Goal: Transaction & Acquisition: Purchase product/service

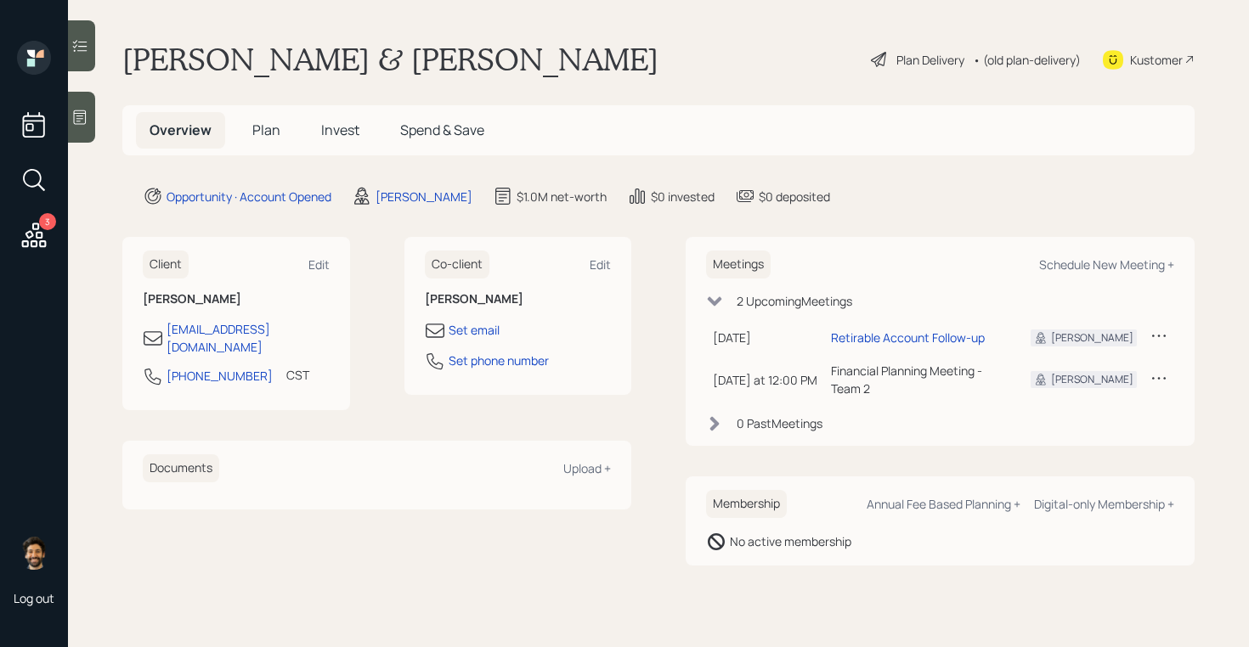
click at [347, 122] on span "Invest" at bounding box center [340, 130] width 38 height 19
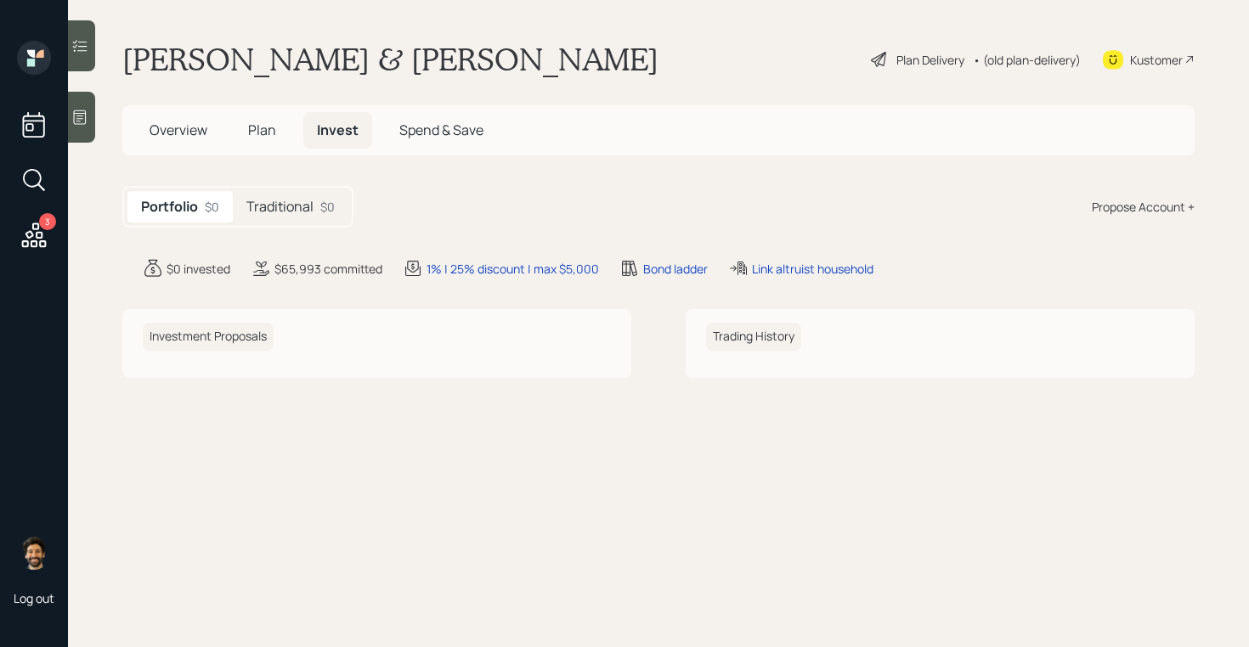
click at [305, 218] on div "Traditional $0" at bounding box center [291, 206] width 116 height 31
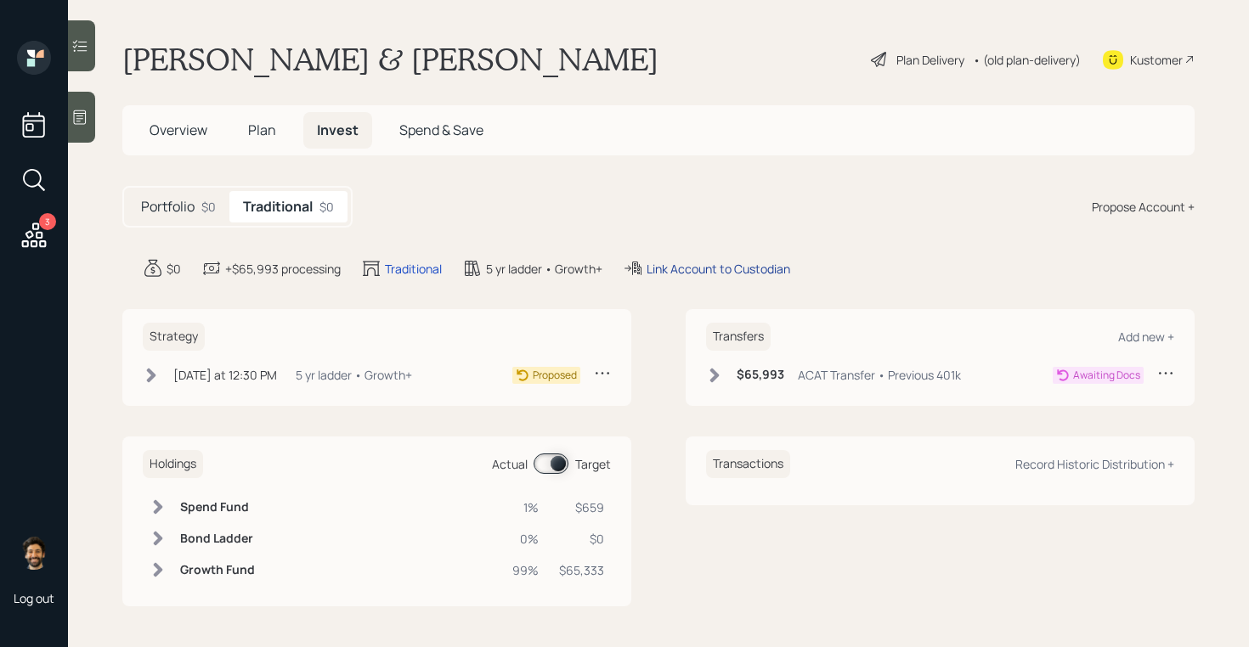
click at [689, 269] on div "Link Account to Custodian" at bounding box center [719, 269] width 144 height 18
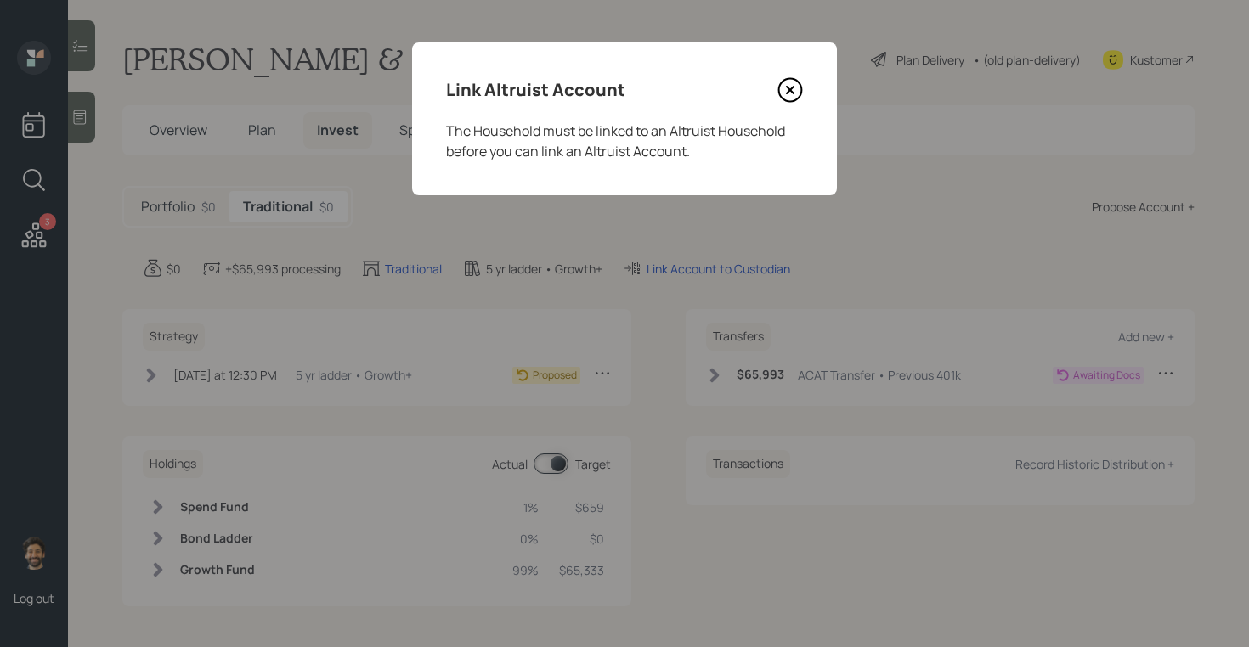
click at [789, 95] on icon at bounding box center [789, 89] width 25 height 25
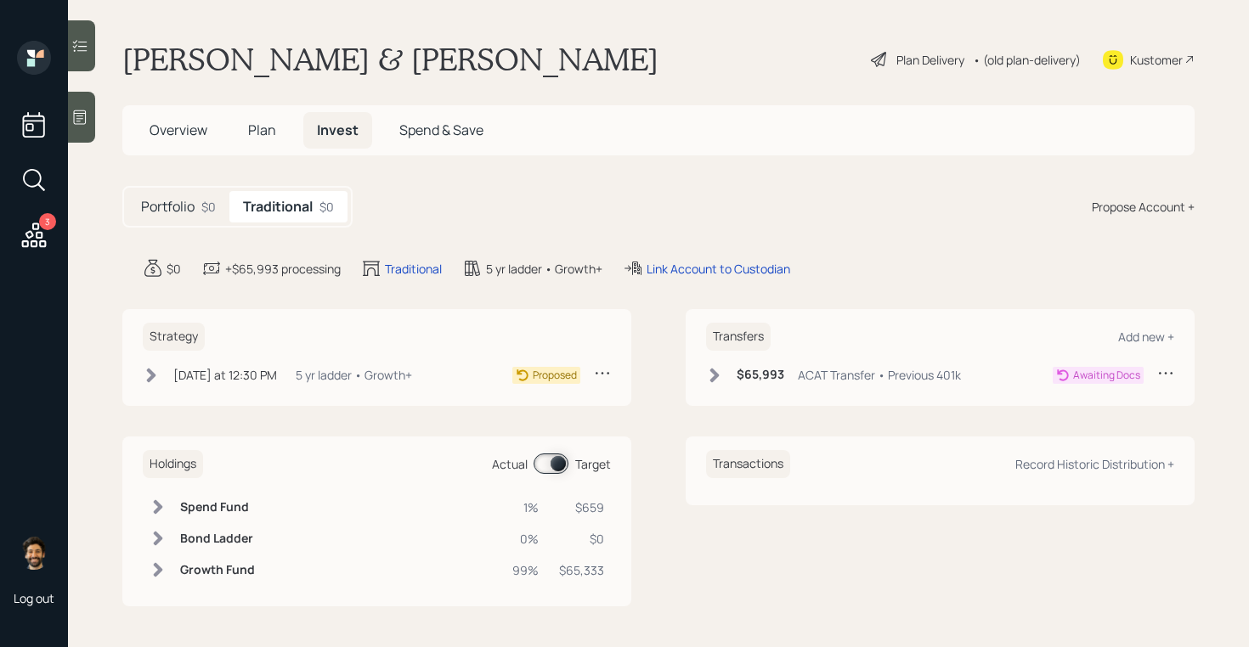
click at [1025, 59] on div "• (old plan-delivery)" at bounding box center [1027, 60] width 108 height 18
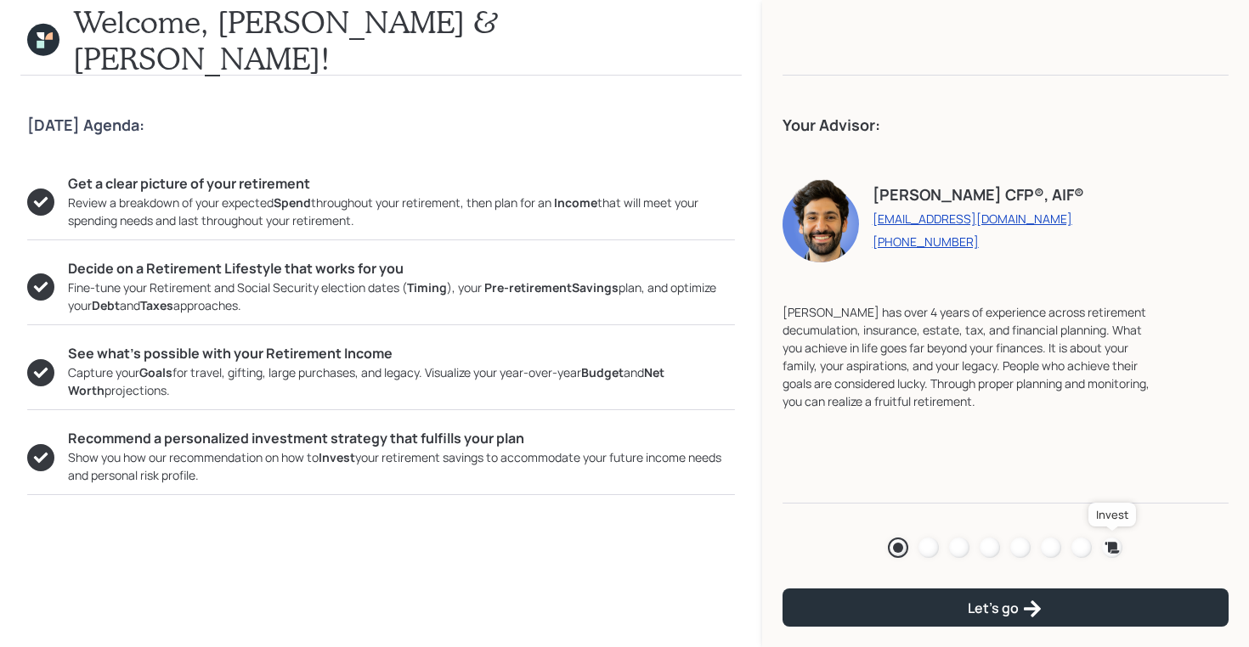
click at [1111, 547] on icon at bounding box center [1112, 547] width 14 height 11
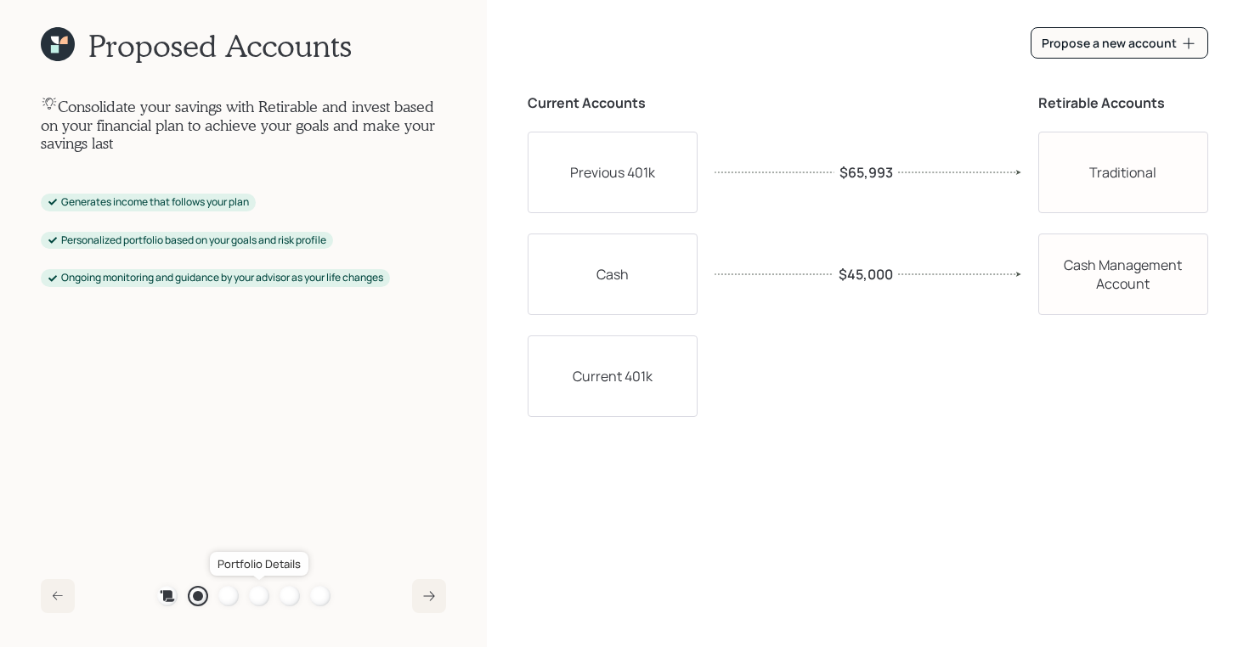
click at [265, 602] on div at bounding box center [259, 596] width 20 height 20
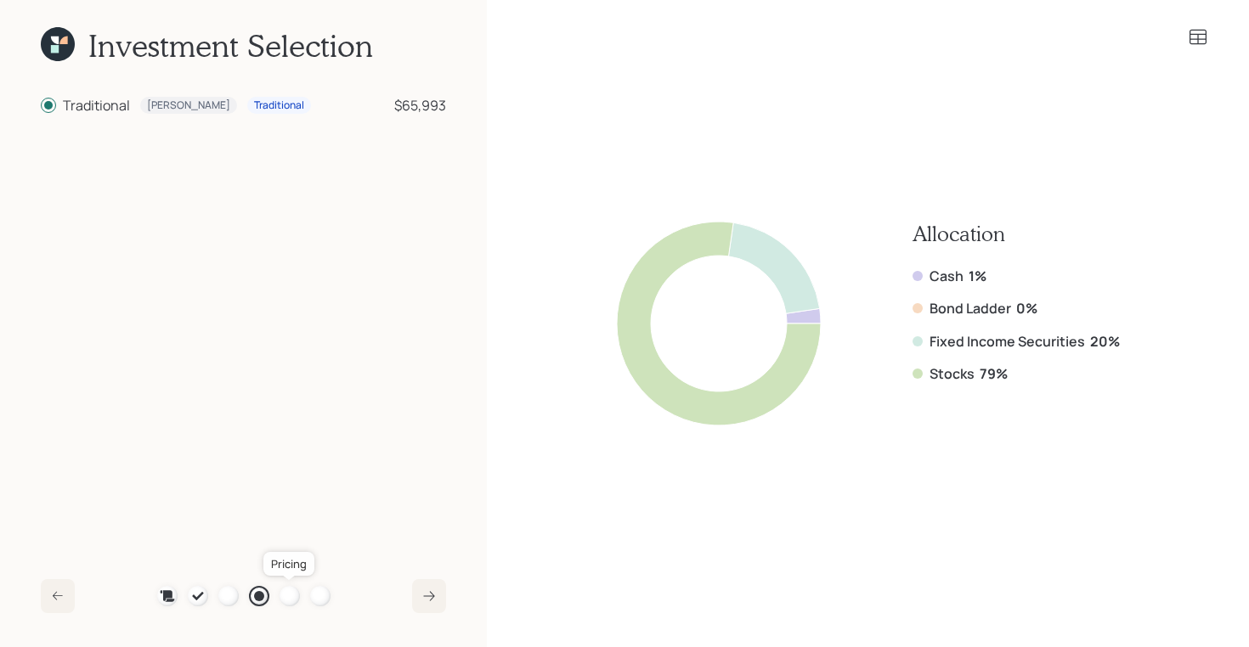
click at [286, 601] on div at bounding box center [290, 596] width 20 height 20
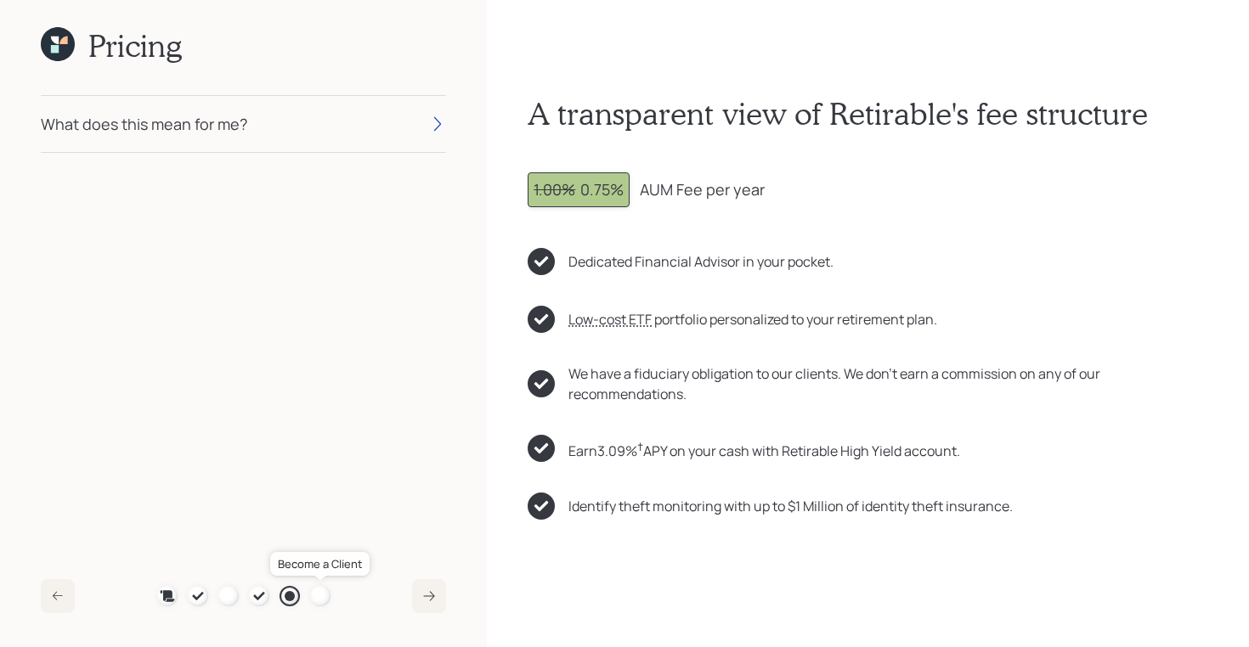
click at [318, 596] on div at bounding box center [320, 596] width 20 height 20
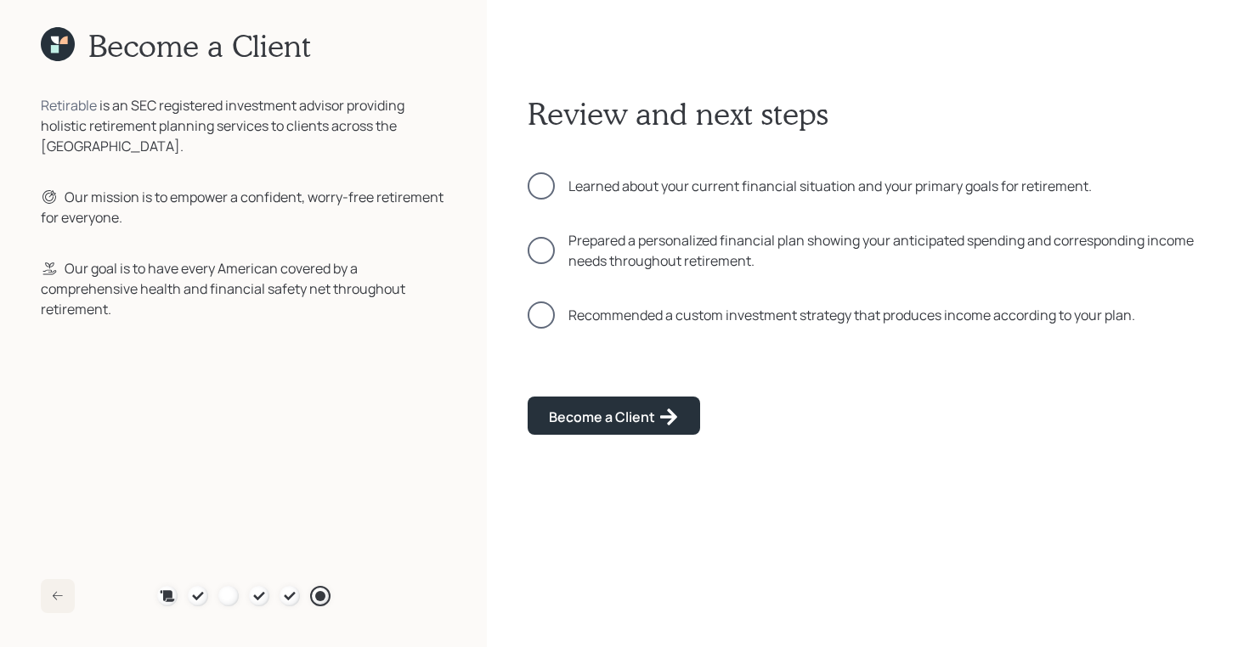
click at [53, 49] on icon at bounding box center [55, 49] width 8 height 8
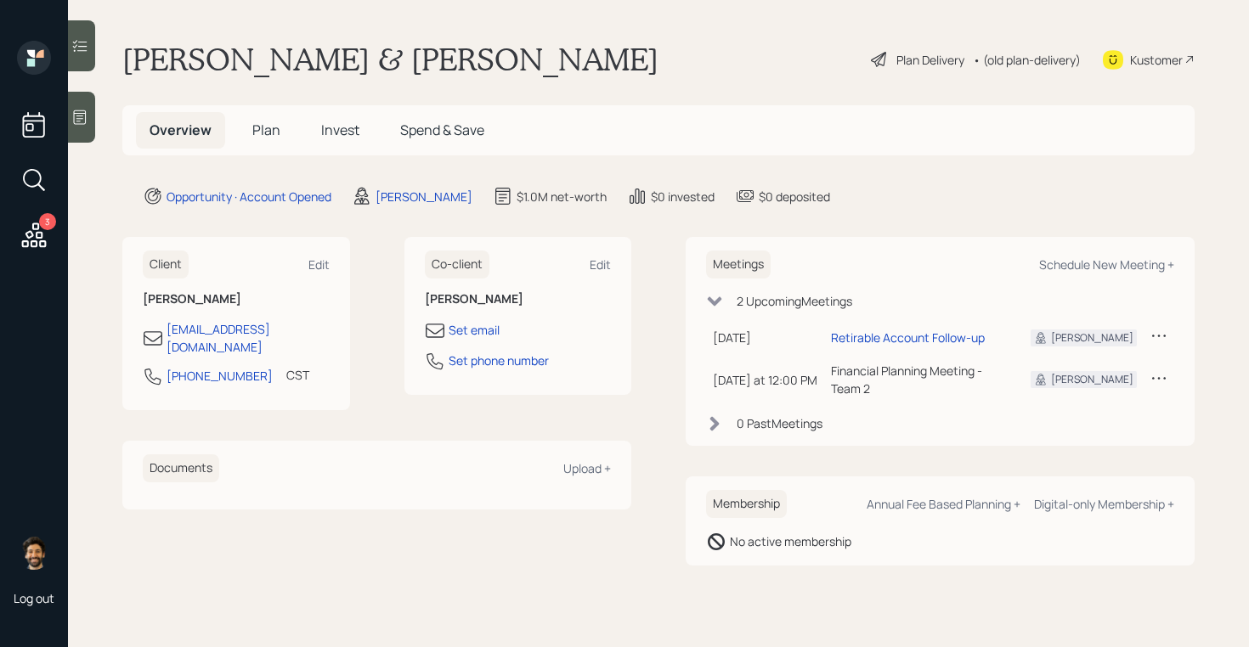
click at [332, 128] on span "Invest" at bounding box center [340, 130] width 38 height 19
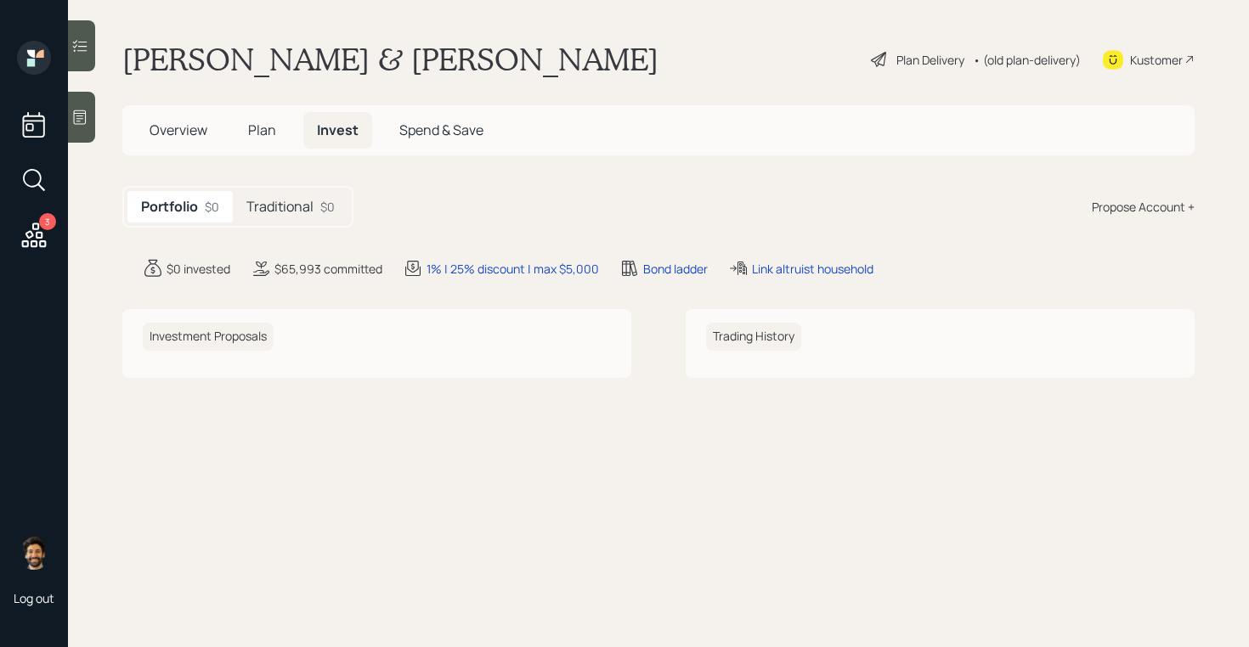
click at [285, 209] on h5 "Traditional" at bounding box center [279, 207] width 67 height 16
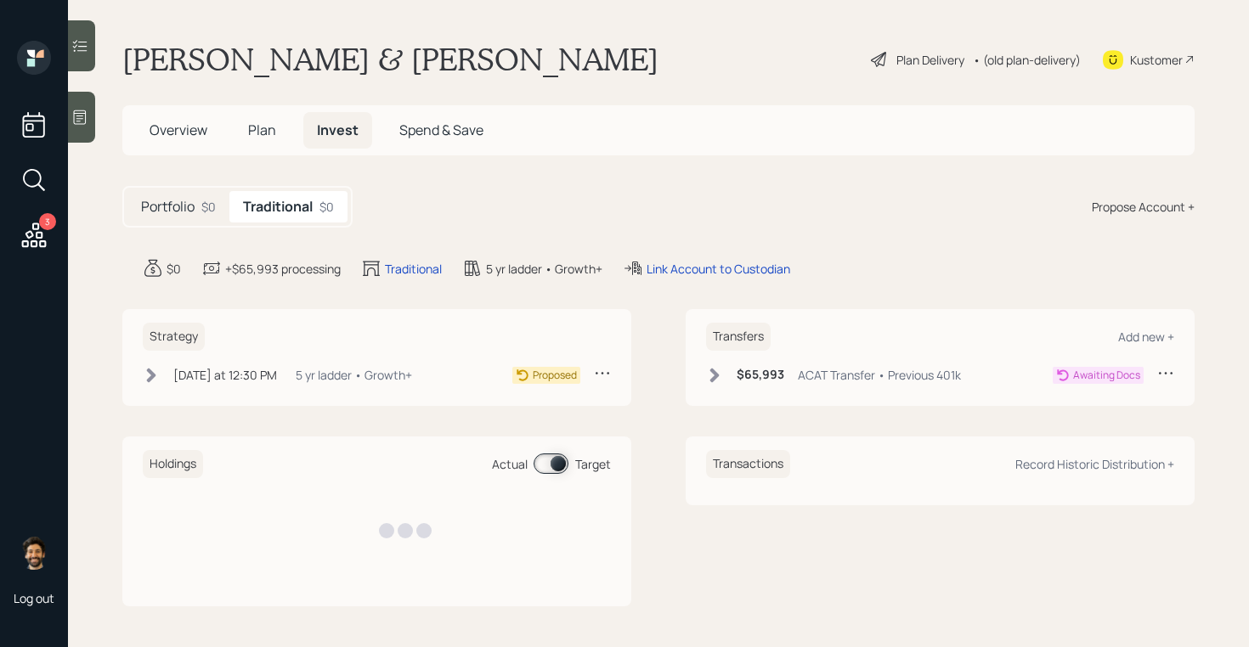
click at [715, 379] on icon at bounding box center [714, 375] width 17 height 17
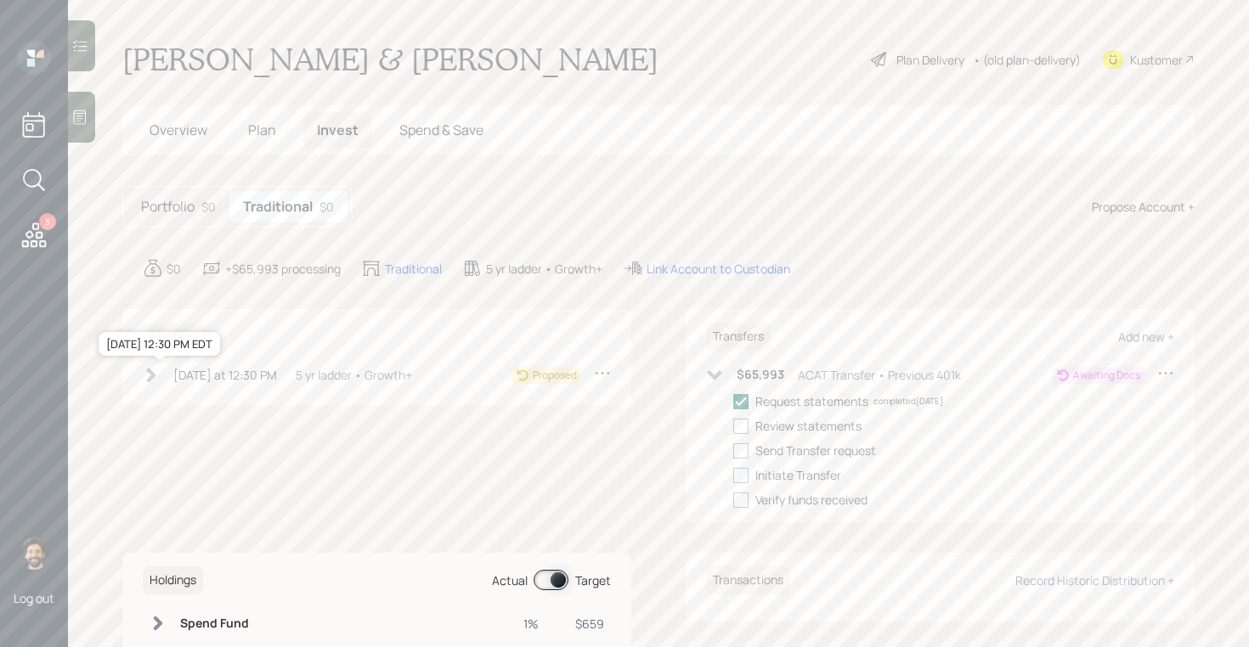
click at [227, 378] on div "[DATE] at 12:30 PM" at bounding box center [225, 375] width 104 height 18
click at [179, 397] on div at bounding box center [177, 401] width 15 height 15
click at [170, 401] on input "checkbox" at bounding box center [169, 401] width 1 height 1
checkbox input "true"
click at [729, 271] on div "Link Account to Custodian" at bounding box center [719, 269] width 144 height 18
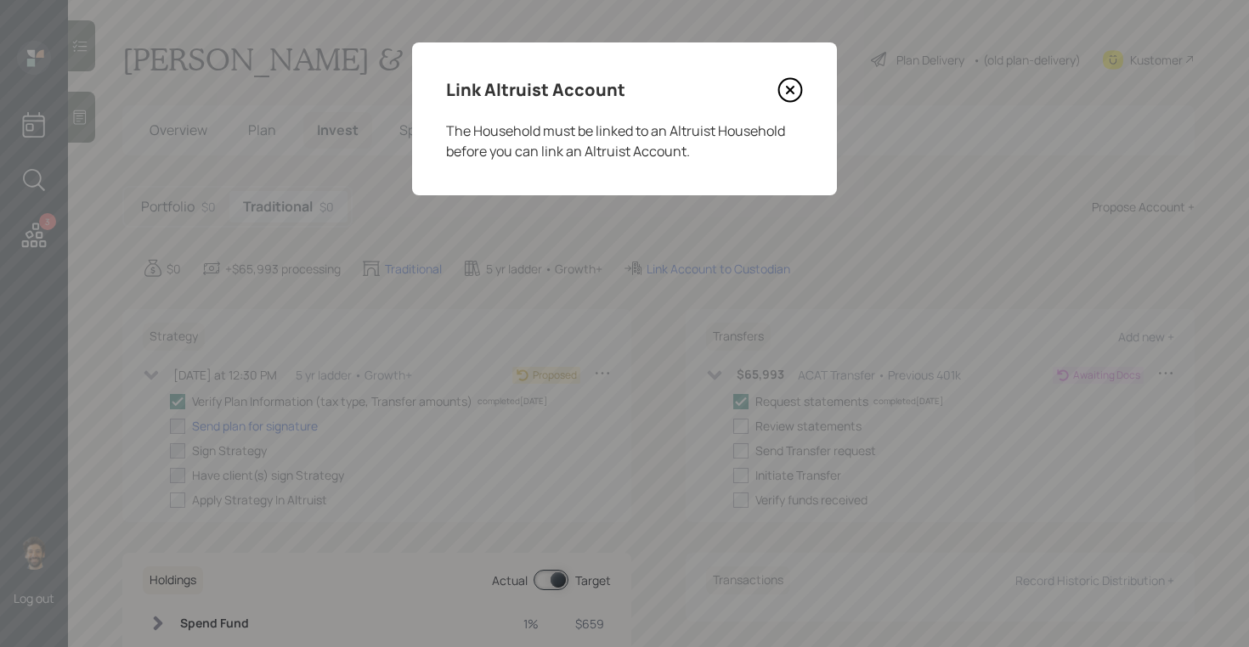
click at [795, 86] on icon at bounding box center [789, 89] width 25 height 25
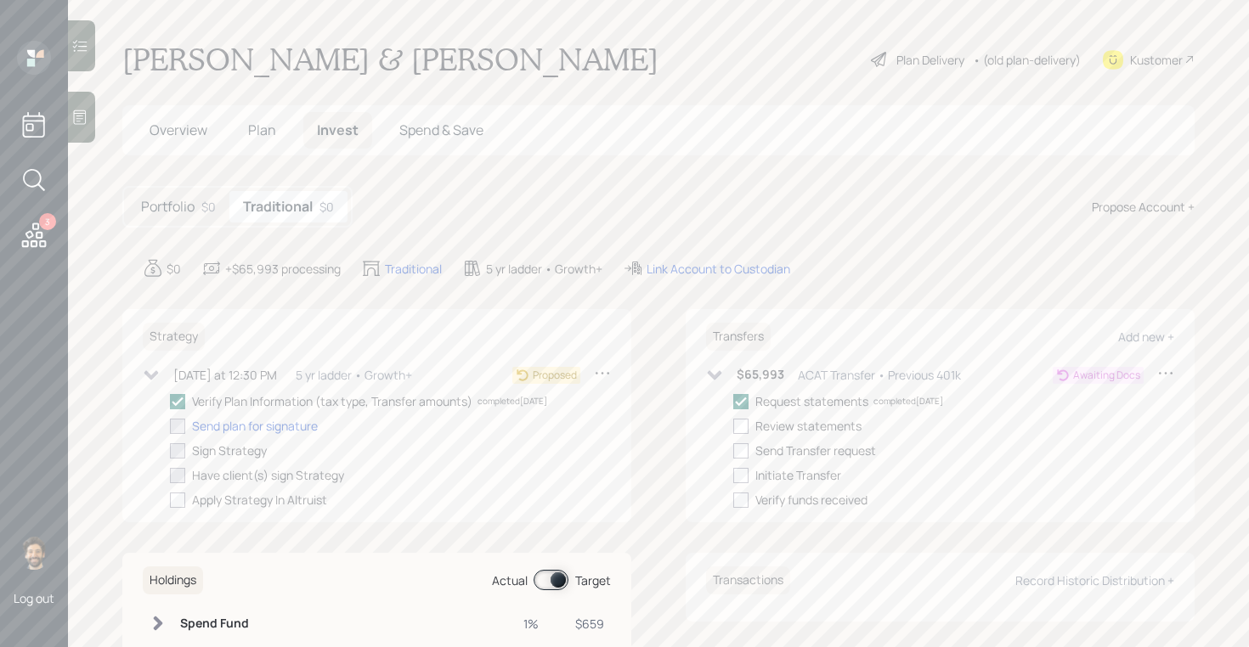
click at [1051, 51] on div "• (old plan-delivery)" at bounding box center [1027, 60] width 108 height 18
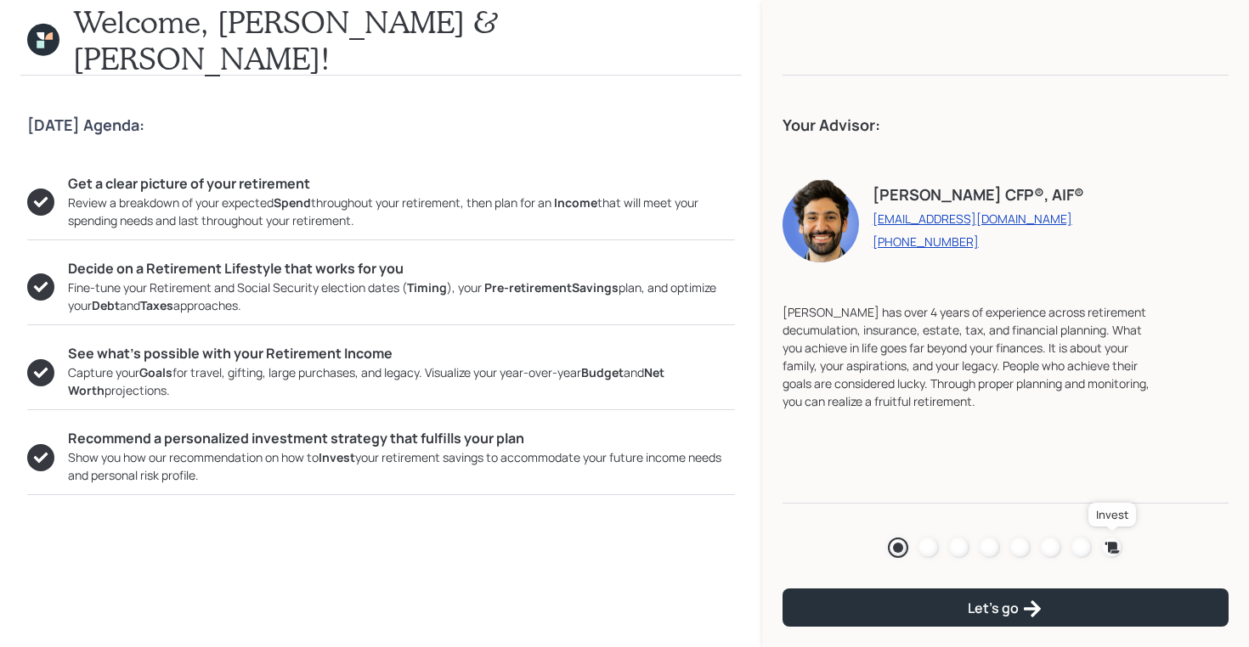
click at [1113, 546] on icon at bounding box center [1112, 547] width 14 height 11
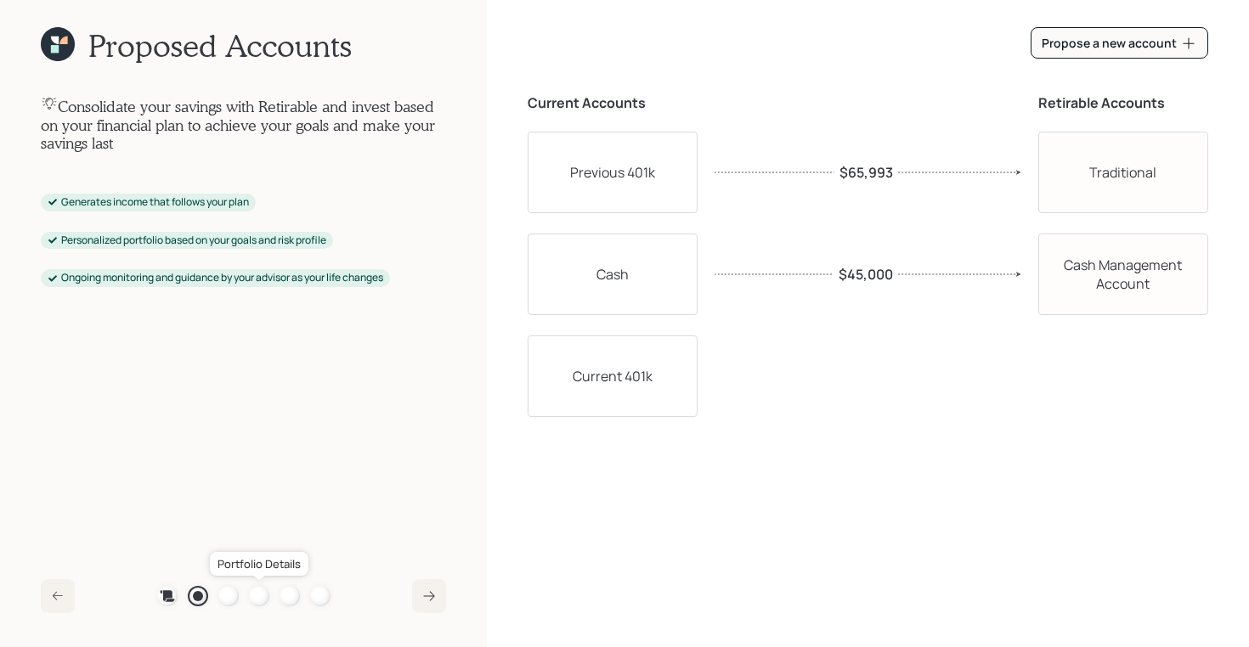
click at [263, 600] on div at bounding box center [259, 596] width 20 height 20
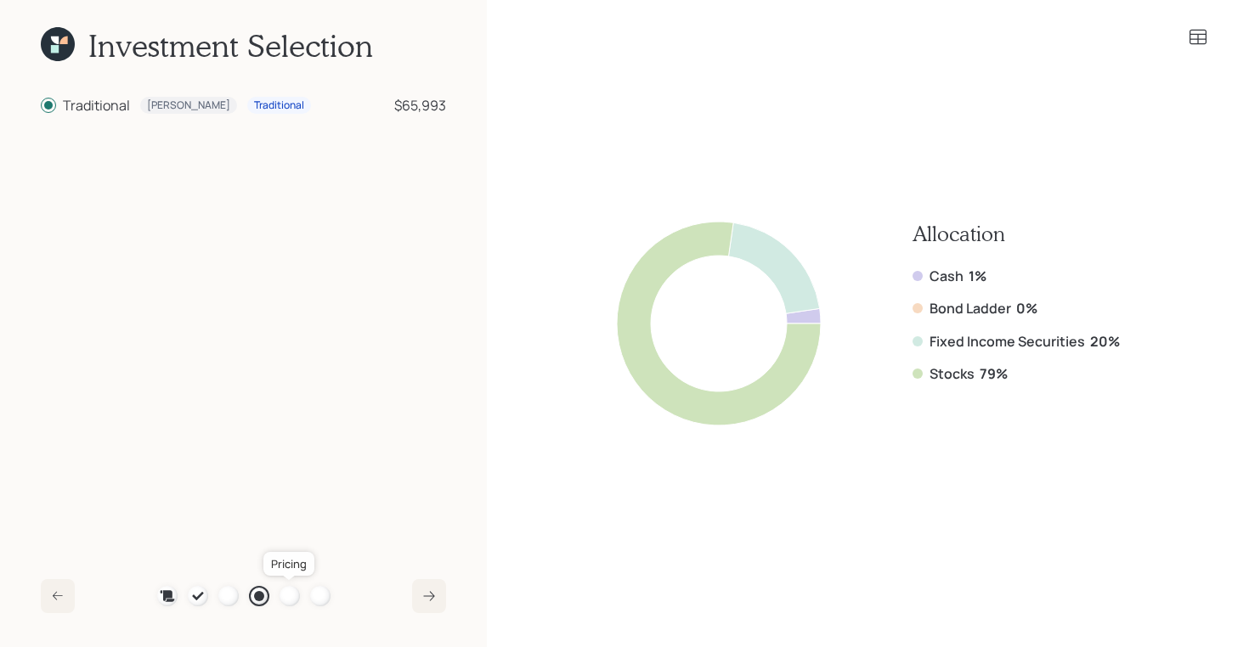
click at [292, 594] on div at bounding box center [290, 596] width 20 height 20
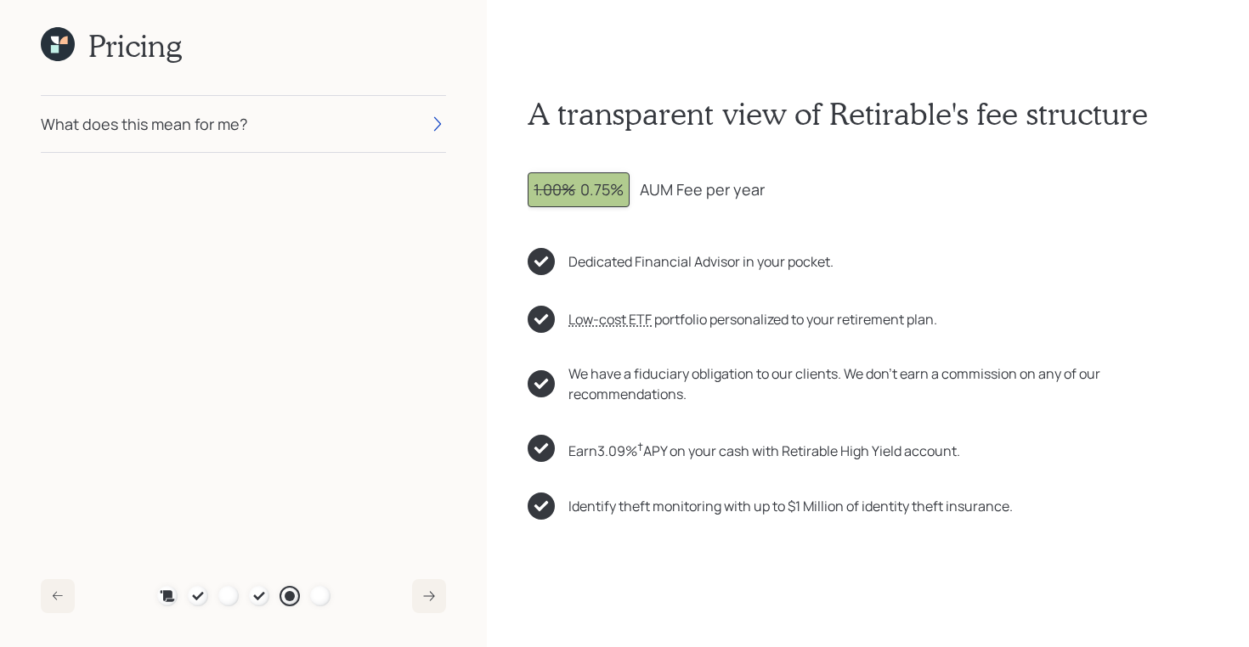
click at [331, 589] on div "Plan Recommended Accounts Investment Strategy Portfolio Details Pricing Become …" at bounding box center [243, 597] width 405 height 34
click at [323, 596] on div at bounding box center [320, 596] width 20 height 20
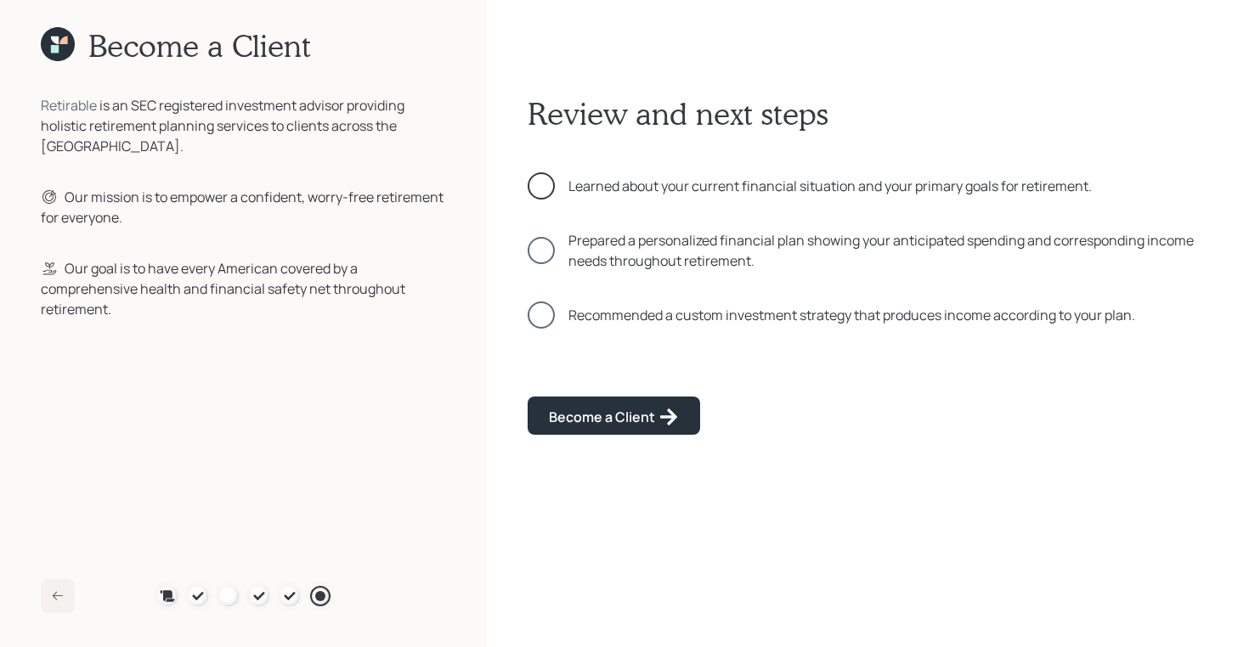
click at [546, 188] on div at bounding box center [541, 185] width 27 height 27
click at [67, 40] on icon at bounding box center [63, 41] width 8 height 8
